Goal: Task Accomplishment & Management: Use online tool/utility

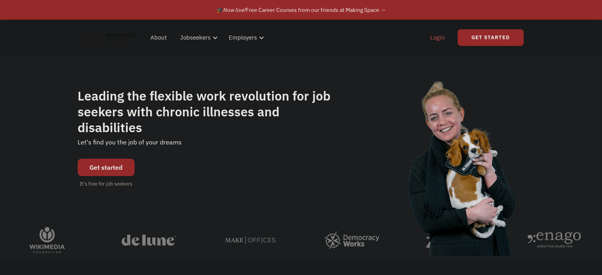
click at [440, 35] on link "Login" at bounding box center [437, 37] width 24 height 25
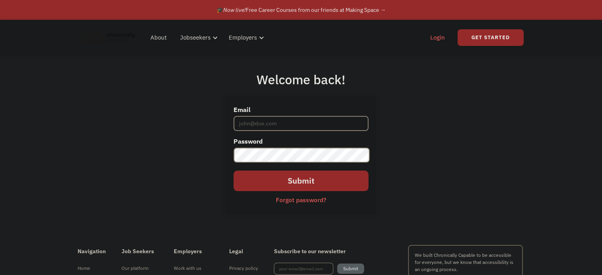
click at [291, 116] on input "Email" at bounding box center [300, 123] width 135 height 15
type input "kvictoria3733@gmail.com"
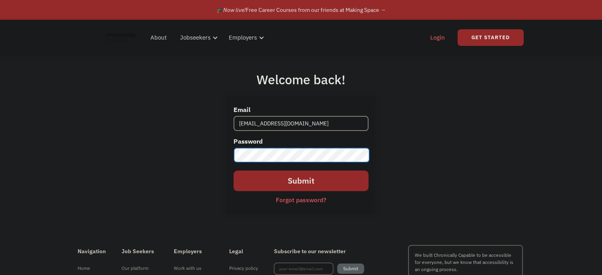
click at [233, 171] on input "Submit" at bounding box center [300, 181] width 135 height 21
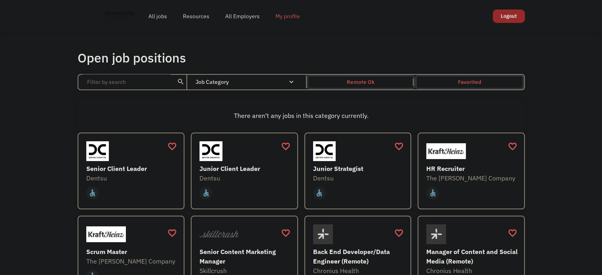
click at [307, 20] on link "My profile" at bounding box center [287, 16] width 40 height 25
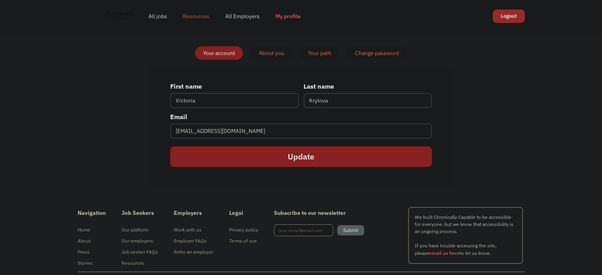
click at [203, 15] on link "Resources" at bounding box center [196, 16] width 42 height 25
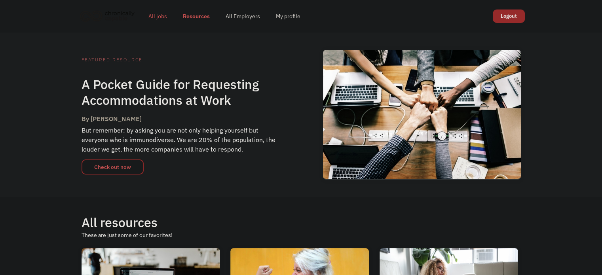
click at [168, 18] on link "All jobs" at bounding box center [157, 16] width 34 height 25
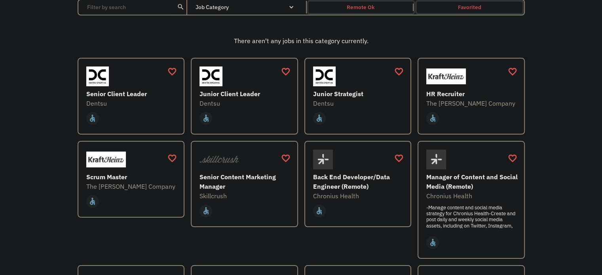
scroll to position [237, 0]
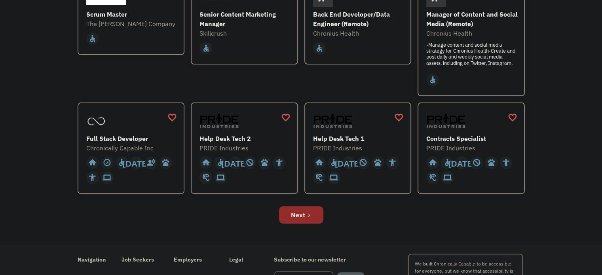
click at [298, 220] on div "Next" at bounding box center [298, 214] width 14 height 9
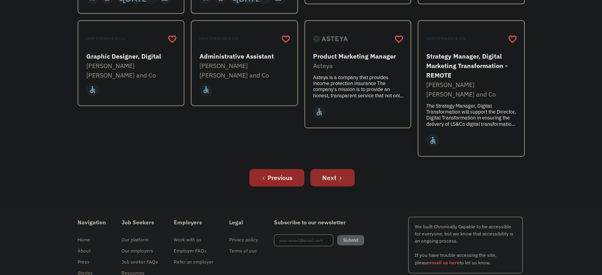
scroll to position [356, 0]
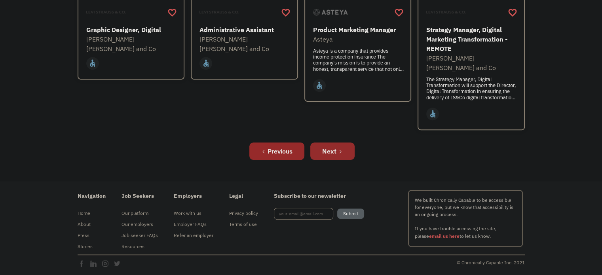
click at [336, 156] on div "Next" at bounding box center [329, 150] width 14 height 9
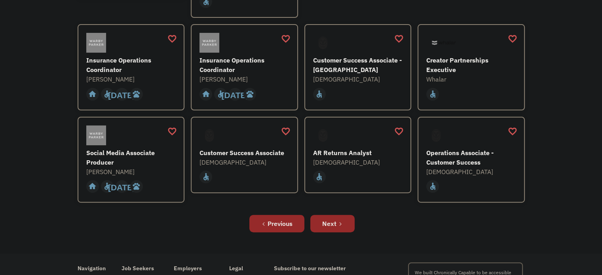
scroll to position [277, 0]
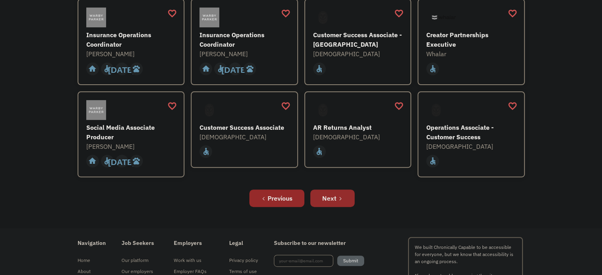
click at [343, 201] on icon "Next Page" at bounding box center [340, 198] width 5 height 5
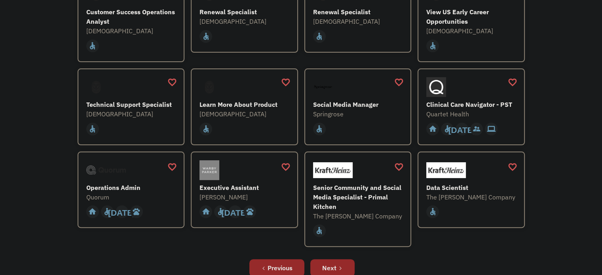
scroll to position [237, 0]
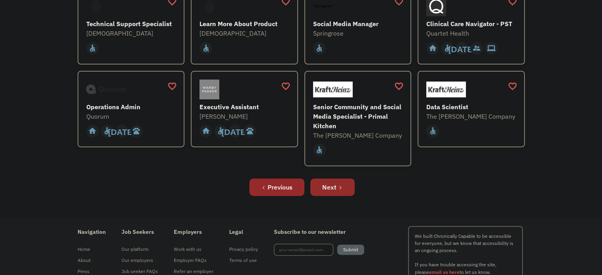
click at [335, 192] on div "Next" at bounding box center [329, 186] width 14 height 9
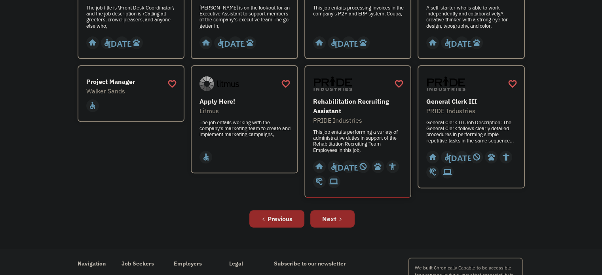
scroll to position [317, 0]
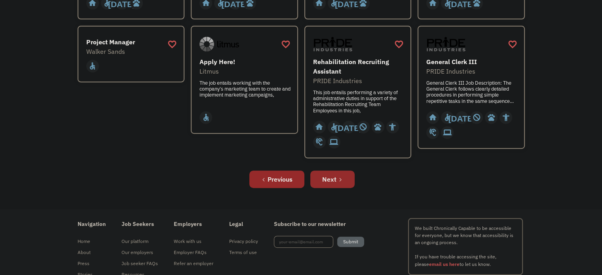
click at [347, 188] on link "Next" at bounding box center [332, 179] width 44 height 17
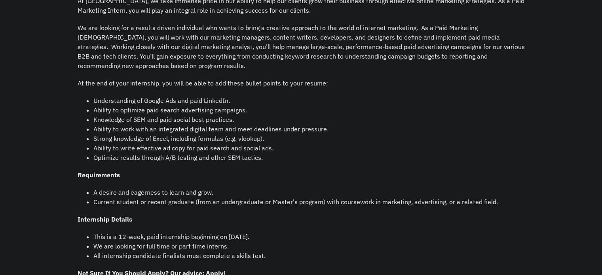
scroll to position [356, 0]
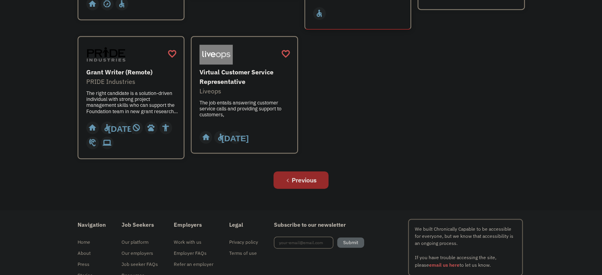
scroll to position [356, 0]
